Goal: Task Accomplishment & Management: Manage account settings

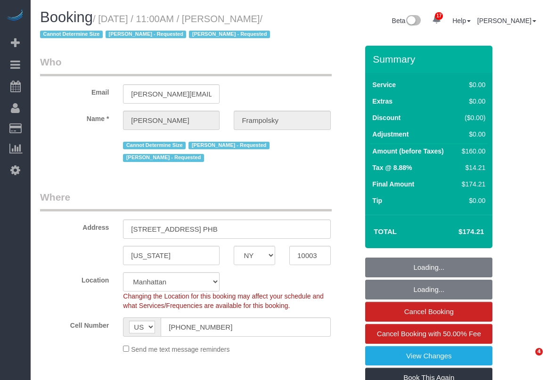
select select "NY"
select select "number:59"
select select "number:72"
select select "number:15"
select select "number:7"
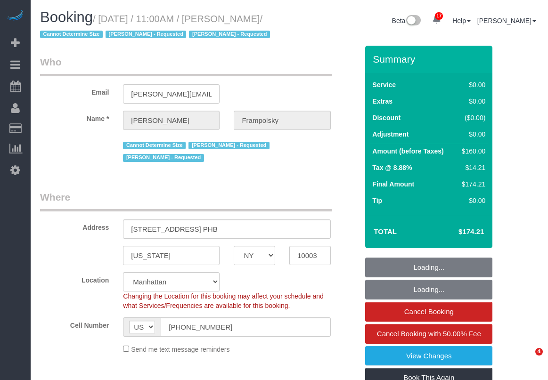
select select "spot1"
select select "1"
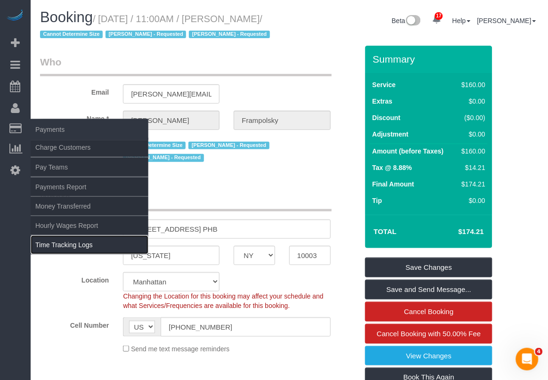
click at [66, 244] on link "Time Tracking Logs" at bounding box center [90, 245] width 118 height 19
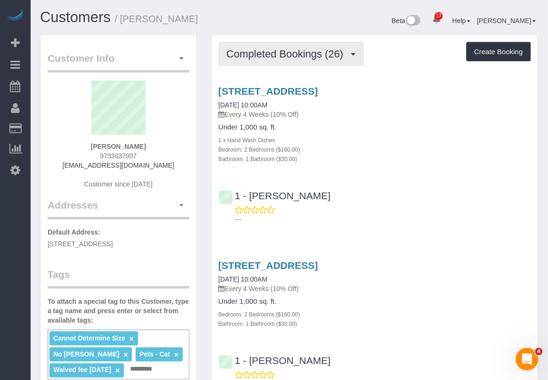
click at [276, 48] on span "Completed Bookings (26)" at bounding box center [288, 54] width 122 height 12
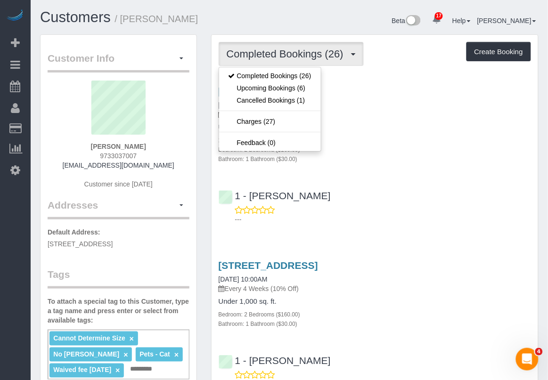
click at [380, 135] on div "1 x Hand Wash Dishes" at bounding box center [375, 139] width 313 height 9
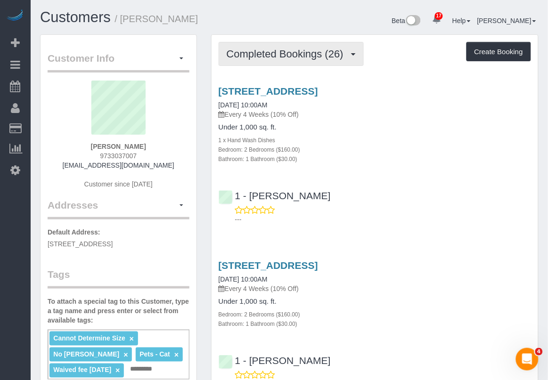
click at [292, 51] on span "Completed Bookings (26)" at bounding box center [288, 54] width 122 height 12
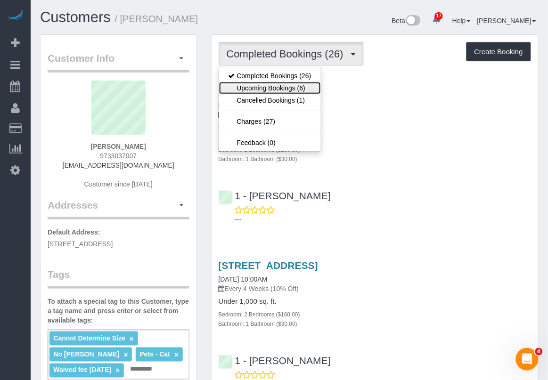
click at [281, 90] on link "Upcoming Bookings (6)" at bounding box center [270, 88] width 102 height 12
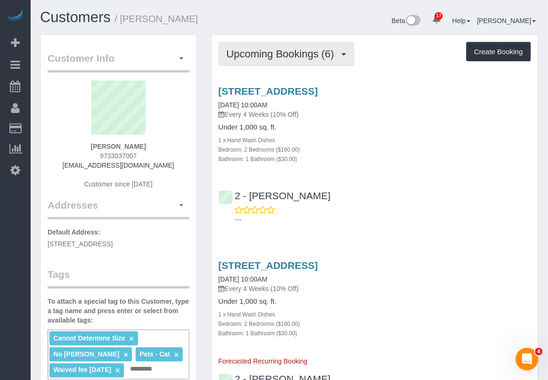
click at [286, 48] on span "Upcoming Bookings (6)" at bounding box center [283, 54] width 113 height 12
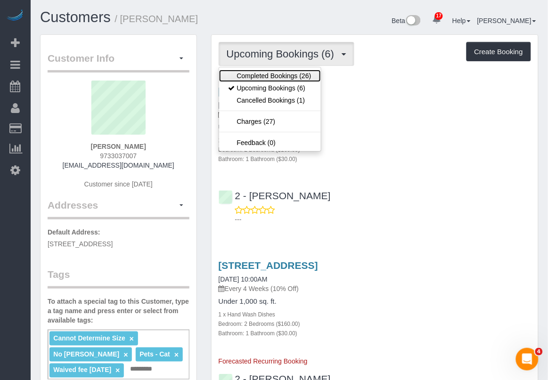
click at [268, 72] on link "Completed Bookings (26)" at bounding box center [270, 76] width 102 height 12
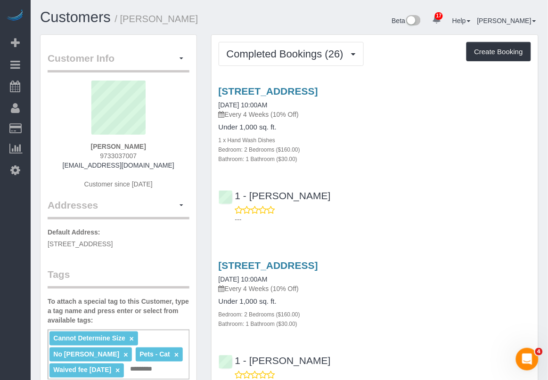
drag, startPoint x: 402, startPoint y: 375, endPoint x: 395, endPoint y: 364, distance: 12.9
click at [402, 373] on div "---" at bounding box center [375, 380] width 313 height 19
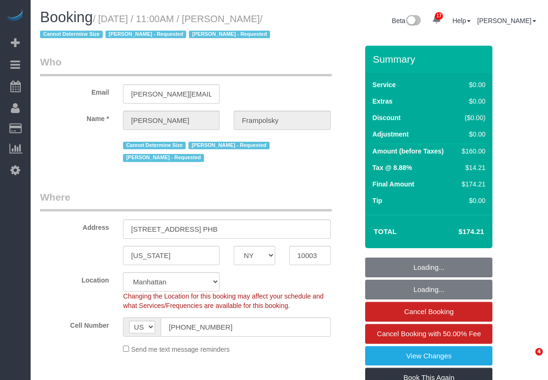
select select "NY"
select select "object:796"
select select "spot1"
select select "number:59"
select select "number:72"
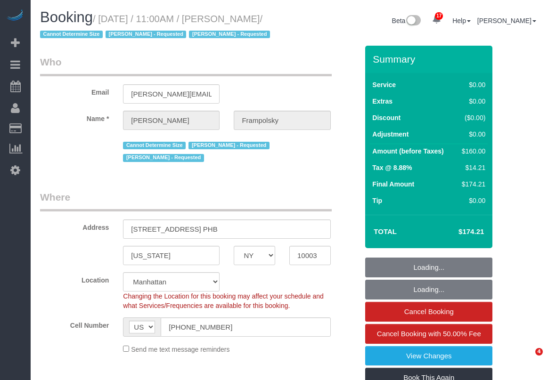
select select "number:15"
select select "number:7"
select select "1"
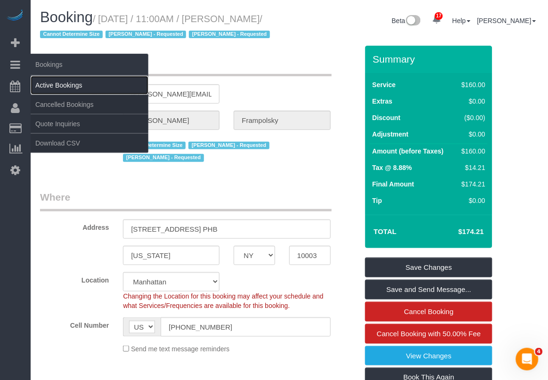
click at [53, 84] on link "Active Bookings" at bounding box center [90, 85] width 118 height 19
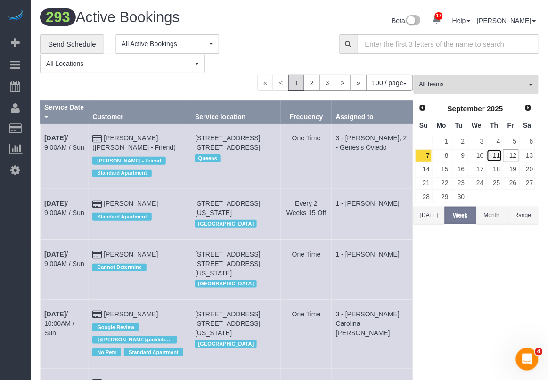
click at [499, 156] on link "11" at bounding box center [495, 155] width 16 height 13
click at [488, 78] on button "All Teams" at bounding box center [476, 84] width 125 height 19
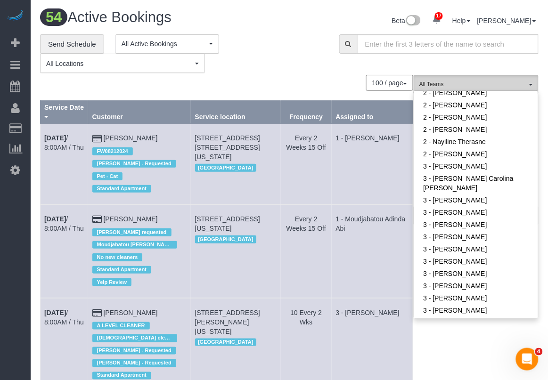
scroll to position [648, 0]
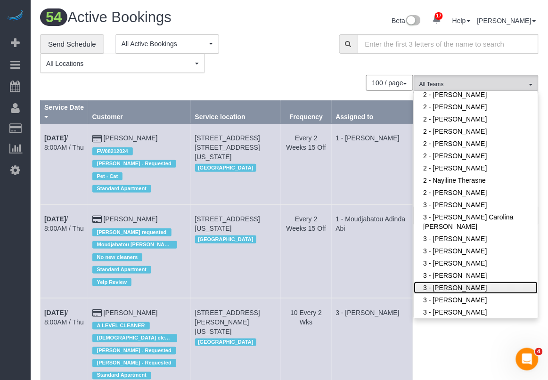
click at [461, 288] on link "3 - [PERSON_NAME]" at bounding box center [476, 288] width 124 height 12
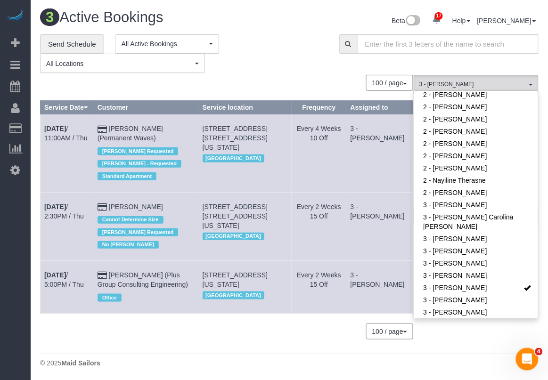
click at [262, 52] on div "**********" at bounding box center [182, 53] width 285 height 39
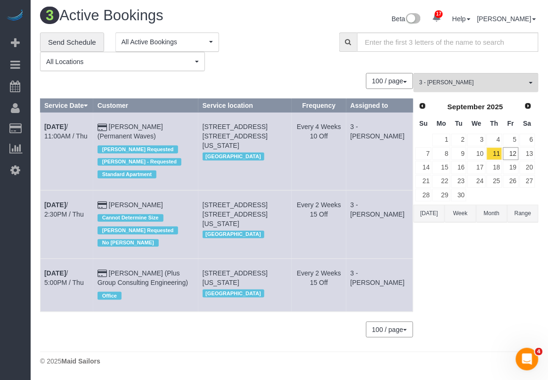
scroll to position [8, 0]
drag, startPoint x: 41, startPoint y: 264, endPoint x: 171, endPoint y: 263, distance: 130.6
click at [171, 263] on tr "Sep 11th / 5:00PM / Thu Marina Solovchuk (Plus Group Consulting Engineering) Of…" at bounding box center [227, 285] width 373 height 53
drag, startPoint x: 487, startPoint y: 326, endPoint x: 476, endPoint y: 314, distance: 16.1
click at [487, 326] on div "3 - Isabella Simplicio All Teams Remove Team Filters * - K.J. *Irene Flores - T…" at bounding box center [476, 210] width 125 height 274
